Goal: Information Seeking & Learning: Learn about a topic

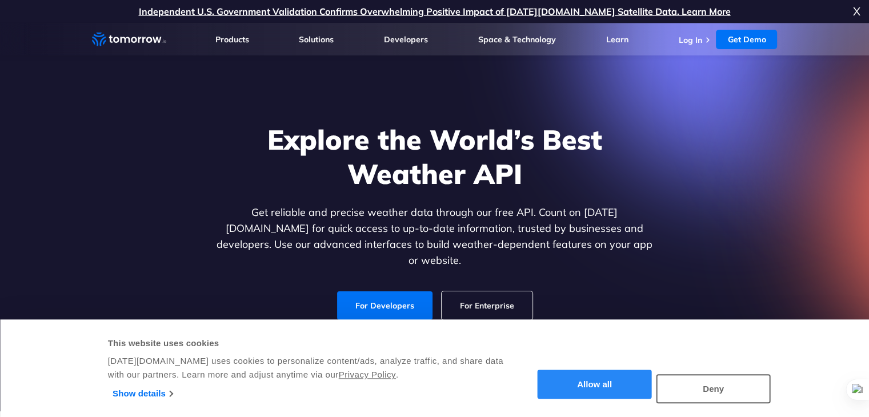
click at [597, 382] on button "Allow all" at bounding box center [595, 384] width 114 height 29
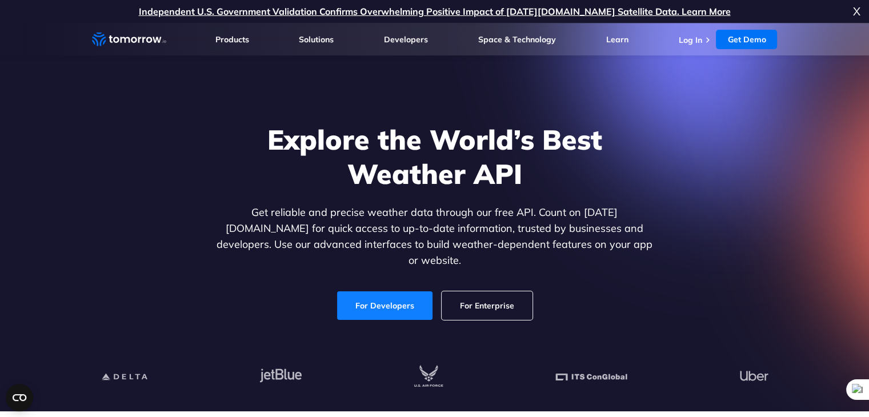
click at [378, 296] on link "For Developers" at bounding box center [384, 306] width 95 height 29
click at [496, 293] on link "For Enterprise" at bounding box center [487, 306] width 91 height 29
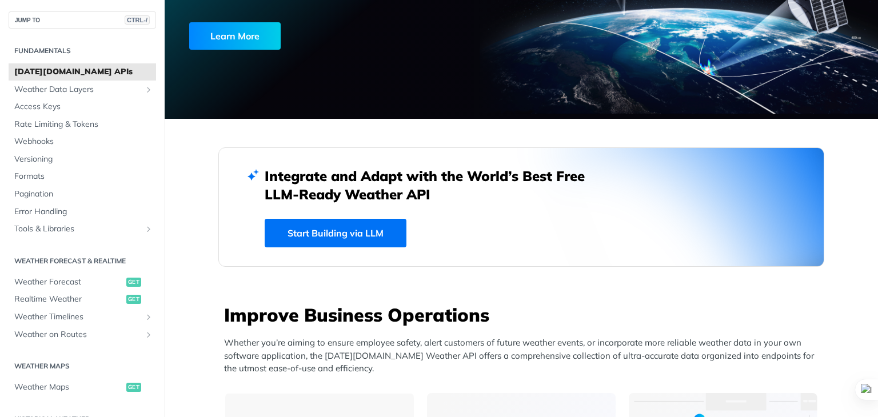
scroll to position [57, 0]
